Goal: Transaction & Acquisition: Purchase product/service

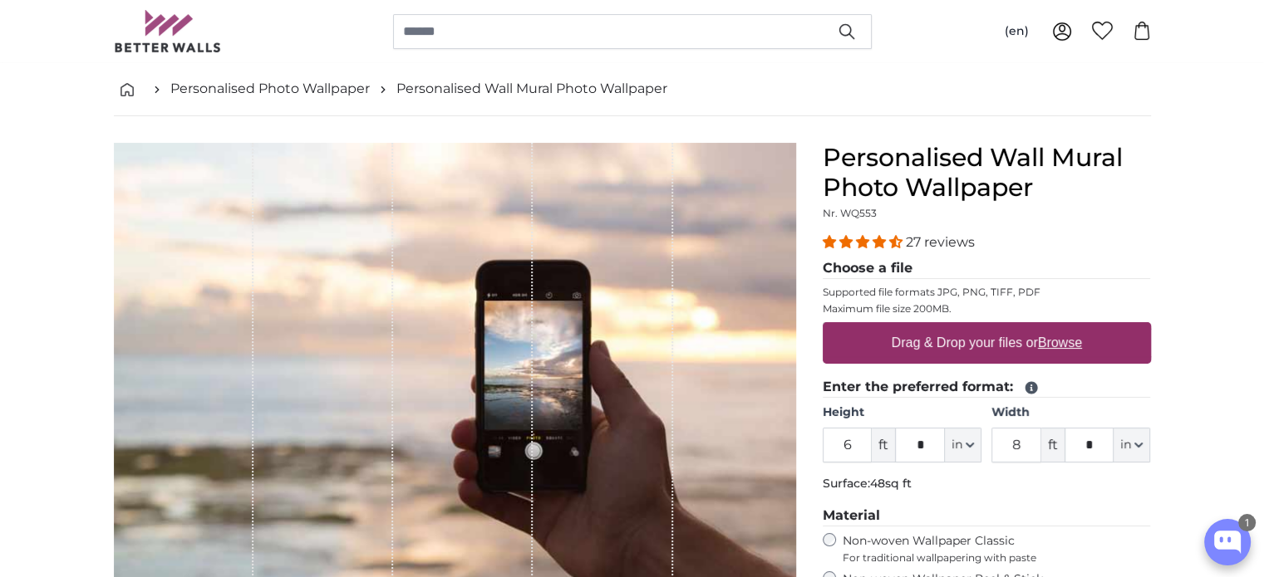
scroll to position [83, 0]
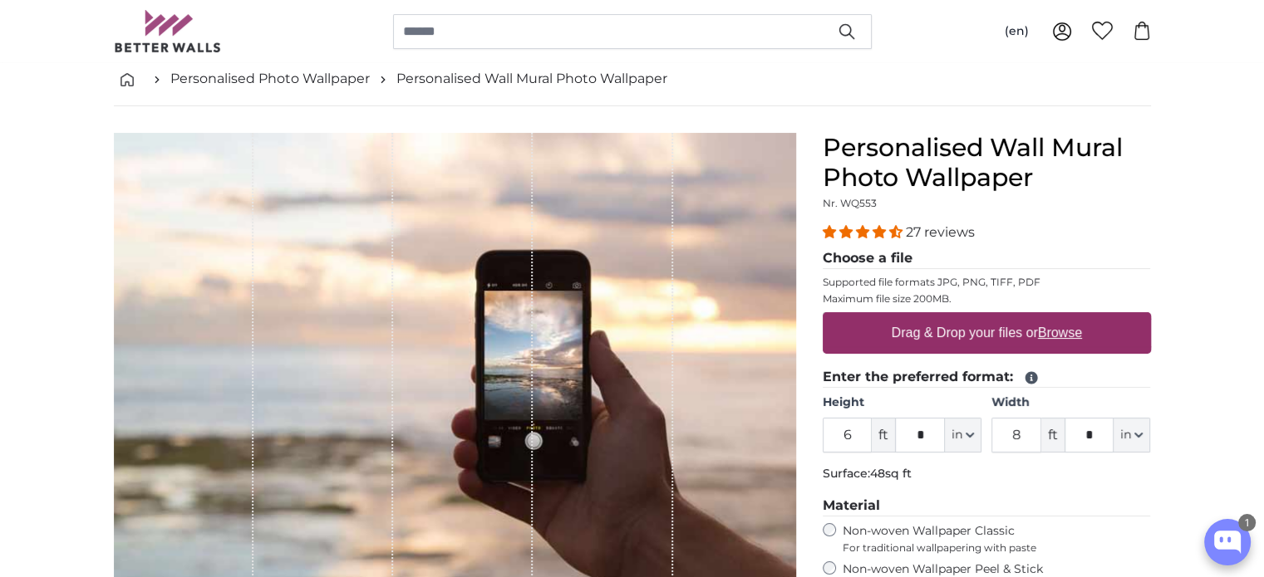
drag, startPoint x: 856, startPoint y: 436, endPoint x: 833, endPoint y: 445, distance: 24.7
click at [833, 441] on input "6" at bounding box center [848, 435] width 50 height 35
type input "9"
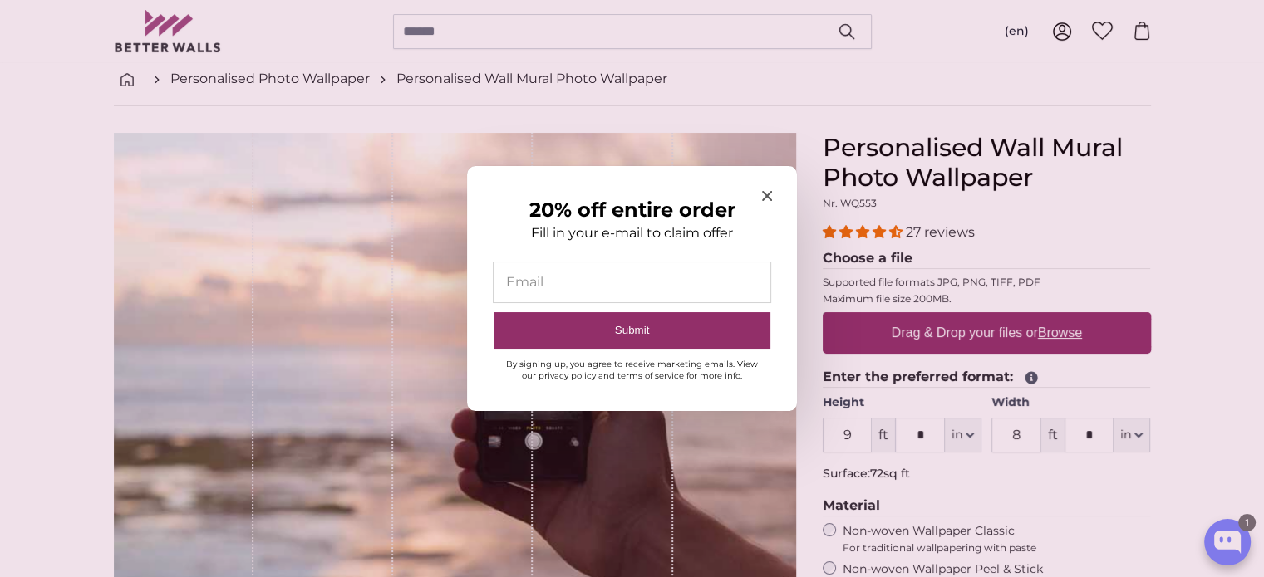
click at [676, 268] on input "20% off entire order" at bounding box center [632, 283] width 277 height 40
click at [676, 278] on input "20% off entire order" at bounding box center [632, 283] width 277 height 40
click at [765, 199] on icon "Close modal" at bounding box center [767, 196] width 10 height 10
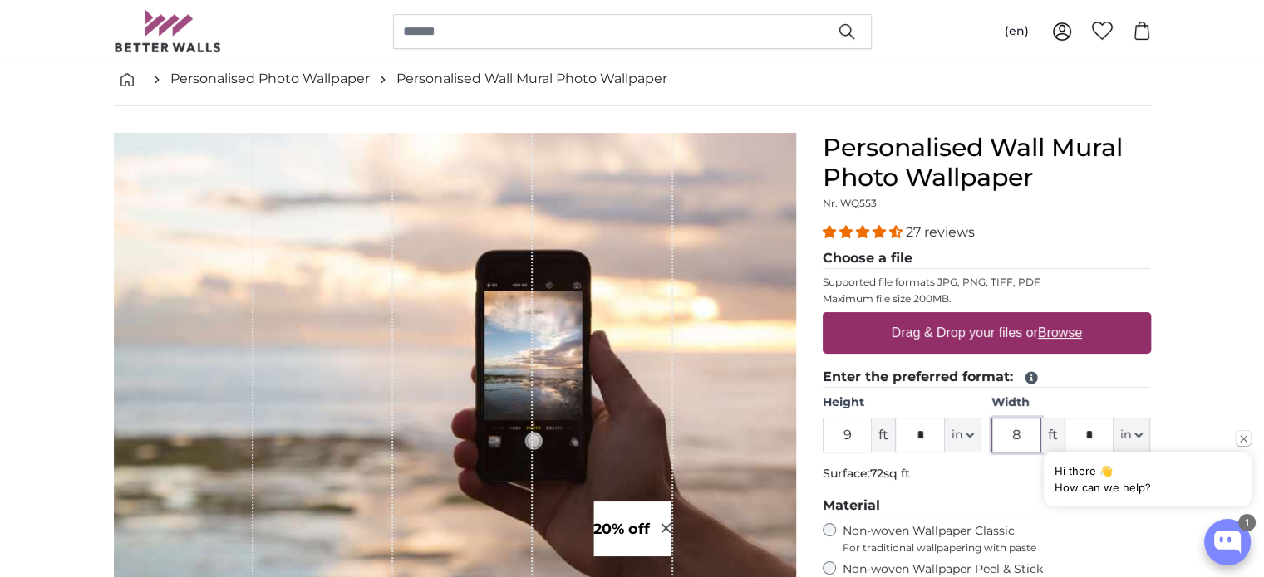
click at [1020, 444] on input "8" at bounding box center [1016, 435] width 50 height 35
type input "15"
click at [1099, 504] on legend "Material" at bounding box center [987, 506] width 328 height 21
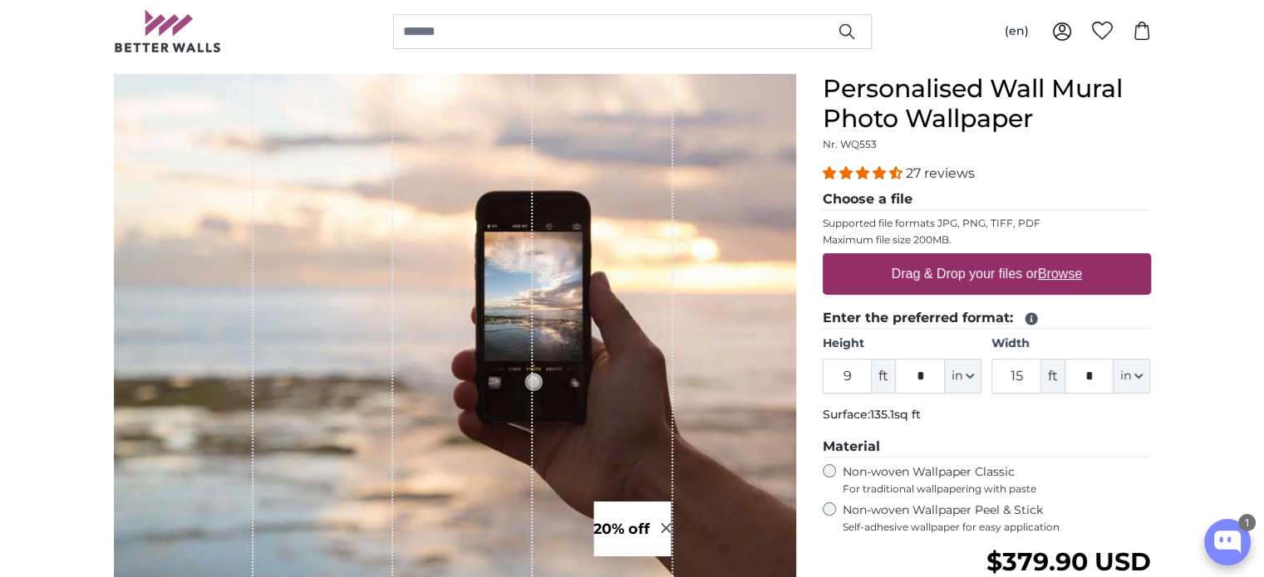
scroll to position [166, 0]
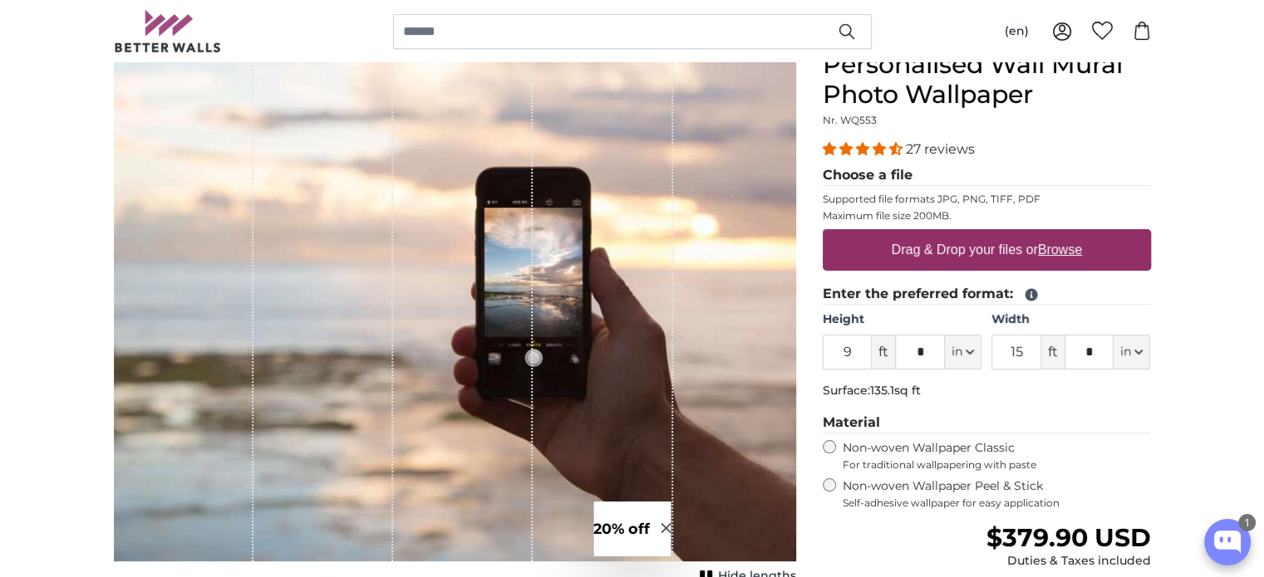
click at [840, 486] on div "Non-woven Wallpaper Peel & Stick Self-adhesive wallpaper for easy application" at bounding box center [987, 495] width 328 height 32
click at [1068, 252] on u "Browse" at bounding box center [1060, 250] width 44 height 14
click at [1068, 234] on input "Drag & Drop your files or Browse" at bounding box center [987, 231] width 328 height 5
type input "**********"
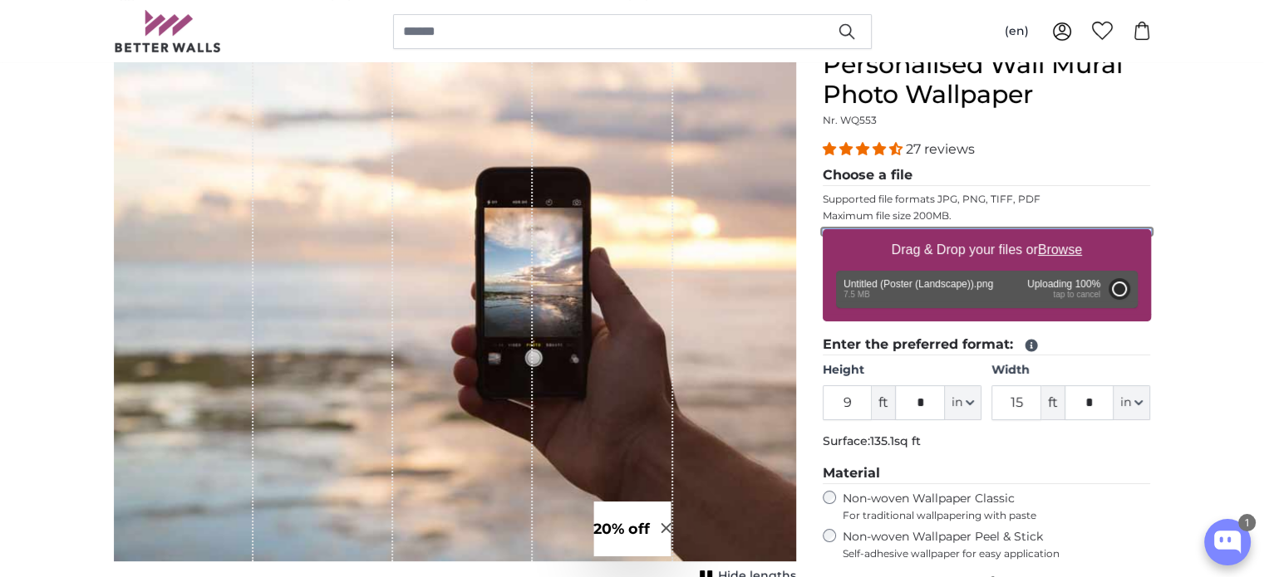
type input "6"
type input "7"
type input "****"
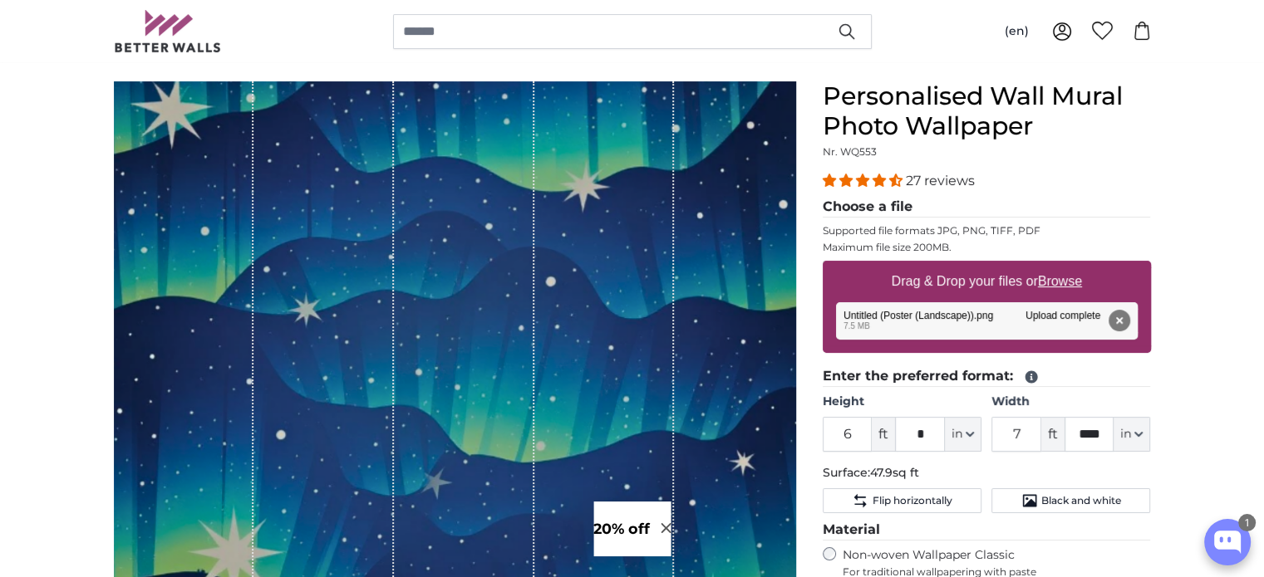
scroll to position [166, 0]
